Goal: Information Seeking & Learning: Learn about a topic

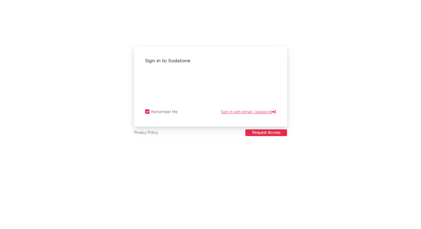
click at [259, 112] on link "Sign in with email / password" at bounding box center [248, 112] width 55 height 7
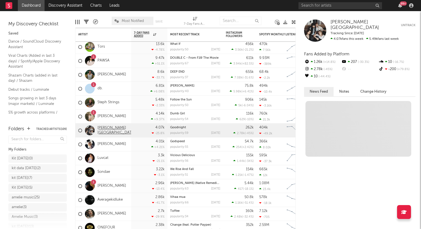
click at [111, 130] on link "[PERSON_NAME][GEOGRAPHIC_DATA]" at bounding box center [116, 130] width 38 height 9
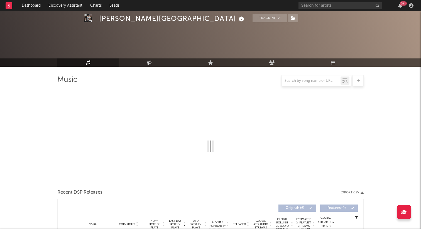
select select "6m"
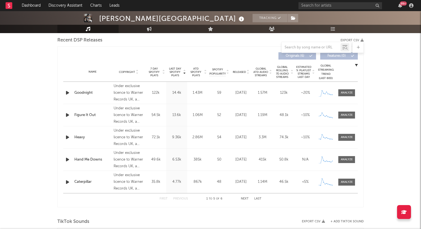
scroll to position [197, 0]
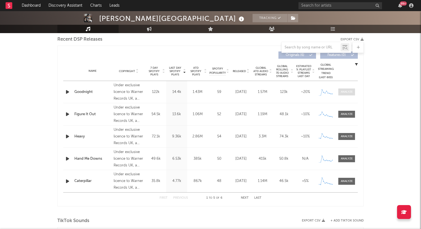
click at [341, 90] on div at bounding box center [347, 92] width 12 height 4
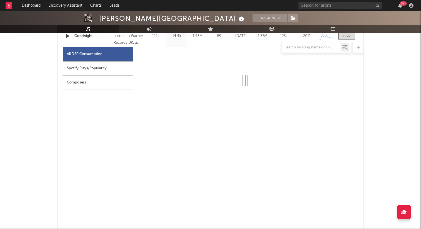
scroll to position [259, 0]
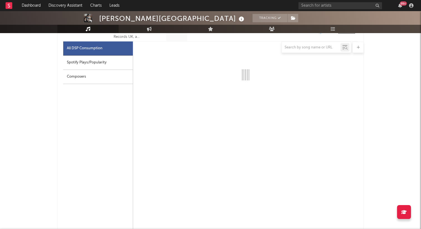
select select "1w"
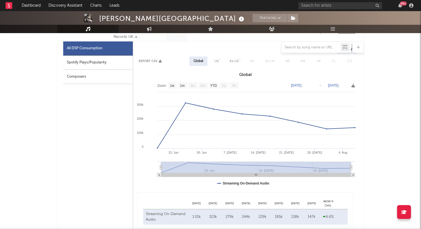
click at [78, 61] on div "Spotify Plays/Popularity" at bounding box center [98, 63] width 70 height 14
select select "1w"
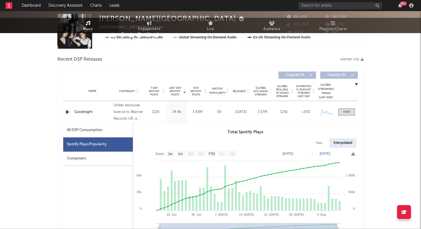
scroll to position [0, 0]
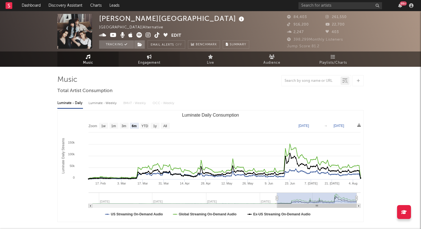
click at [152, 60] on span "Engagement" at bounding box center [149, 63] width 22 height 7
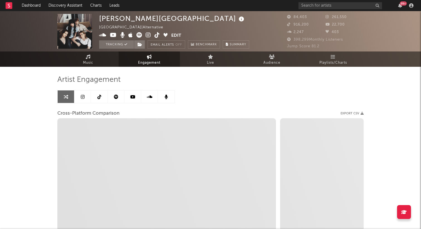
select select "1w"
select select "1m"
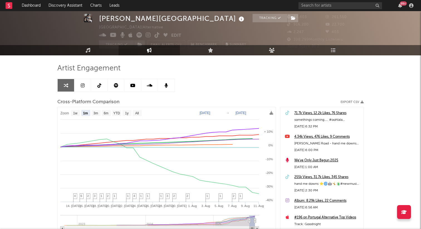
scroll to position [14, 0]
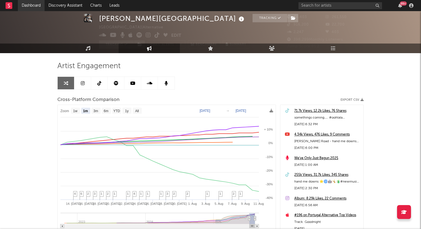
click at [37, 7] on link "Dashboard" at bounding box center [31, 5] width 27 height 11
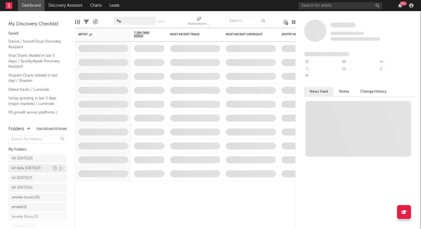
click at [35, 168] on div "kit data [DATE] ( 2 )" at bounding box center [26, 168] width 29 height 7
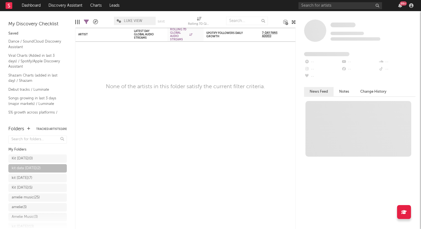
click at [123, 19] on span "LUKE VIEW" at bounding box center [135, 21] width 42 height 8
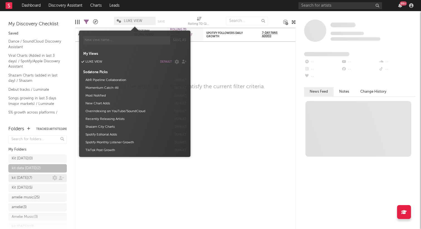
click at [42, 177] on div "kit [DATE] ( 7 )" at bounding box center [32, 178] width 41 height 7
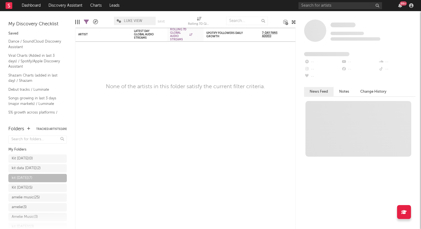
click at [43, 183] on span "kit [DATE] ( 7 )" at bounding box center [37, 179] width 58 height 10
click at [33, 188] on div "Kit [DATE] ( 5 )" at bounding box center [22, 187] width 21 height 7
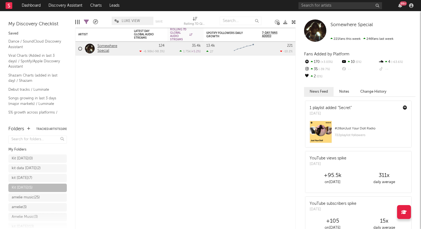
click at [103, 48] on link "Somewhere Special" at bounding box center [112, 48] width 31 height 9
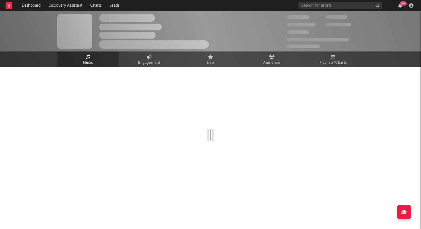
select select "6m"
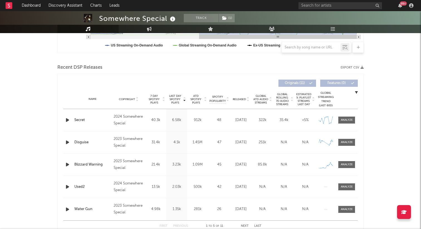
scroll to position [173, 0]
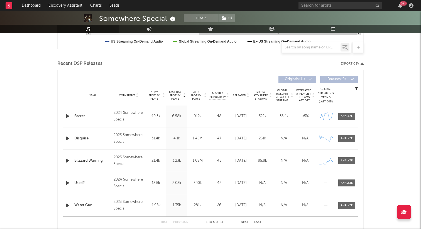
click at [66, 115] on icon "button" at bounding box center [68, 116] width 6 height 7
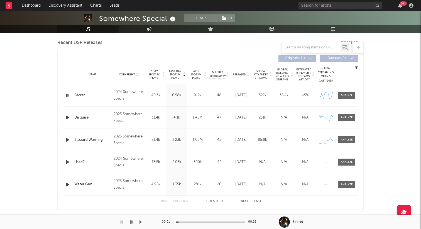
scroll to position [178, 0]
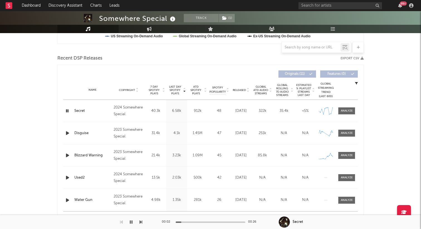
click at [68, 111] on icon "button" at bounding box center [67, 110] width 5 height 7
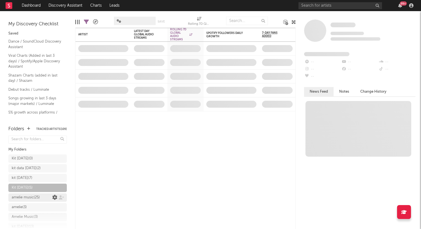
click at [54, 199] on icon at bounding box center [54, 197] width 5 height 5
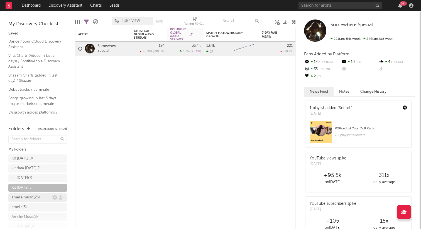
click at [38, 198] on div "amelie music ( 25 )" at bounding box center [26, 197] width 28 height 7
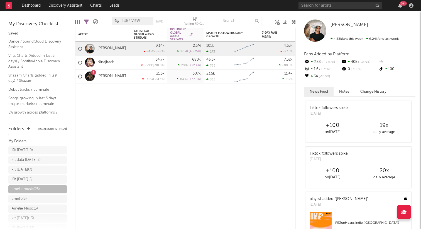
scroll to position [10, 0]
click at [31, 183] on div "amelie music ( 25 )" at bounding box center [37, 187] width 58 height 8
click at [31, 174] on div "Kit [DATE] ( 5 )" at bounding box center [22, 177] width 21 height 7
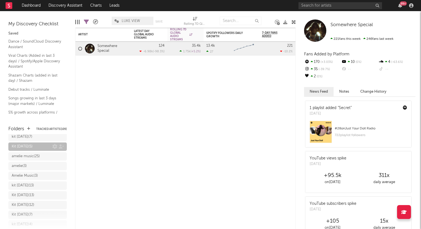
scroll to position [44, 0]
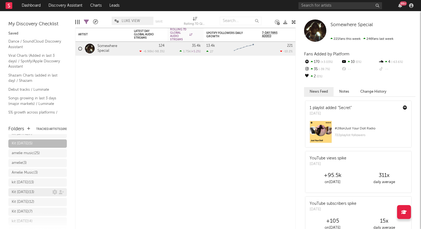
click at [34, 190] on div "Kit [DATE] ( 13 )" at bounding box center [23, 192] width 23 height 7
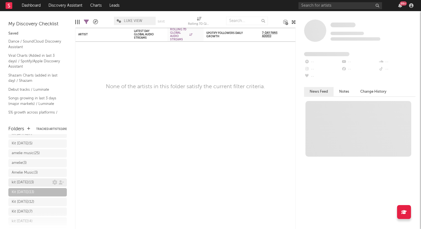
click at [34, 181] on div "kit [DATE] ( 13 )" at bounding box center [23, 182] width 22 height 7
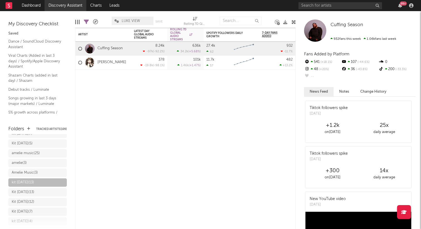
click at [59, 3] on link "Discovery Assistant" at bounding box center [66, 5] width 42 height 11
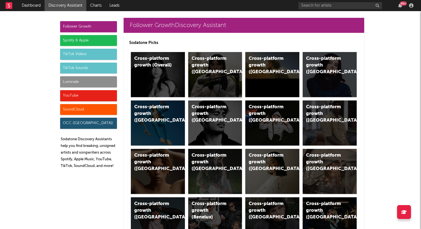
scroll to position [7, 0]
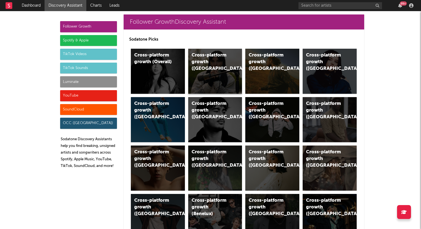
click at [203, 75] on div "Cross-platform growth ([GEOGRAPHIC_DATA])" at bounding box center [215, 71] width 54 height 45
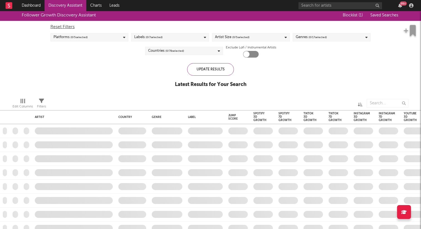
checkbox input "true"
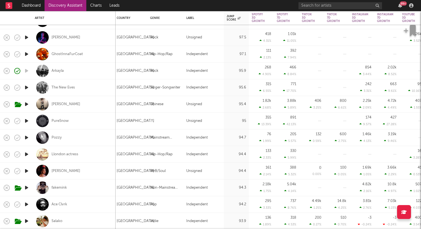
click at [55, 118] on div "PureSnow" at bounding box center [74, 121] width 78 height 16
select select "1w"
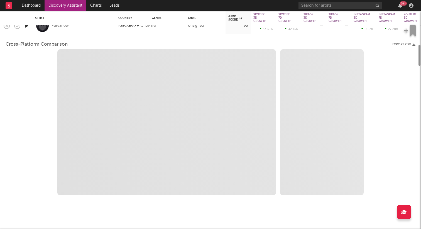
select select "1w"
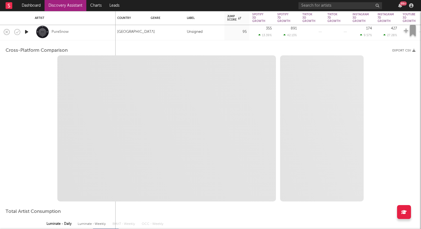
select select "1m"
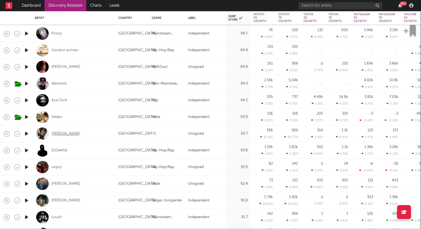
click at [54, 133] on div "[PERSON_NAME]" at bounding box center [65, 133] width 29 height 5
click at [71, 178] on div "[PERSON_NAME]" at bounding box center [74, 184] width 78 height 16
select select "1w"
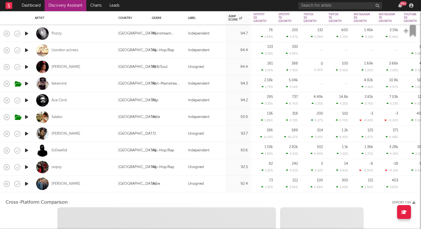
select select "1w"
select select "1m"
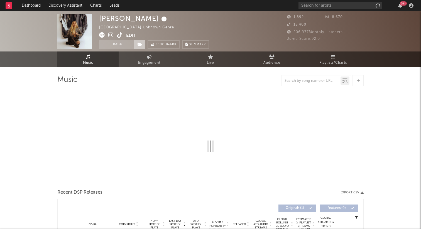
select select "1w"
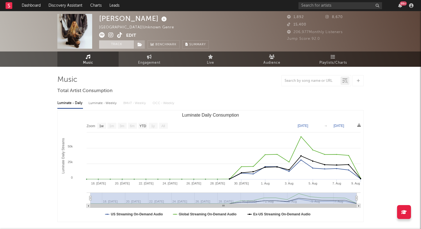
click at [128, 46] on button "Track" at bounding box center [116, 44] width 35 height 8
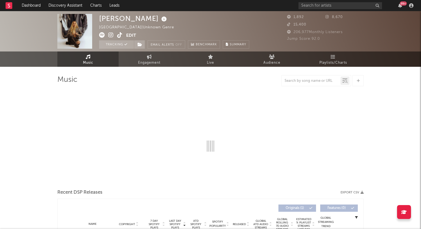
select select "1w"
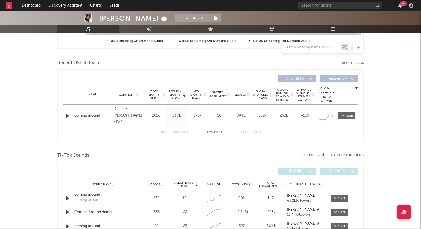
scroll to position [174, 0]
click at [170, 113] on div "23.7k" at bounding box center [176, 115] width 18 height 6
click at [344, 117] on span at bounding box center [346, 115] width 17 height 7
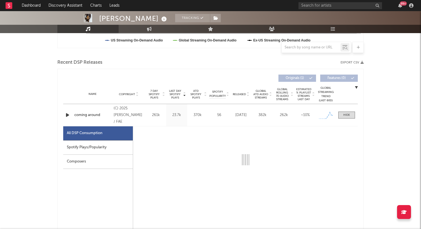
select select "1w"
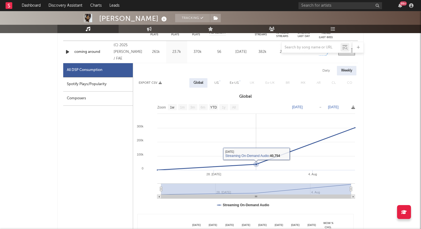
scroll to position [250, 0]
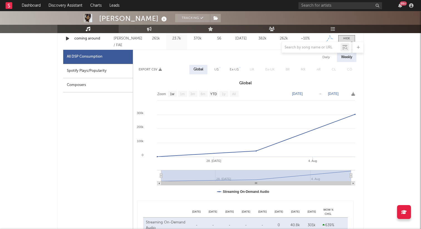
click at [106, 68] on div "Spotify Plays/Popularity" at bounding box center [98, 71] width 70 height 14
select select "1w"
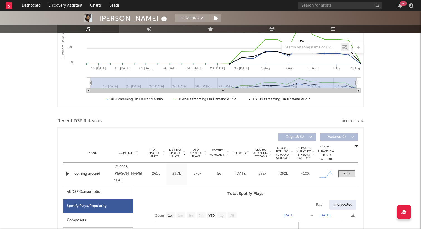
scroll to position [0, 0]
